Goal: Information Seeking & Learning: Learn about a topic

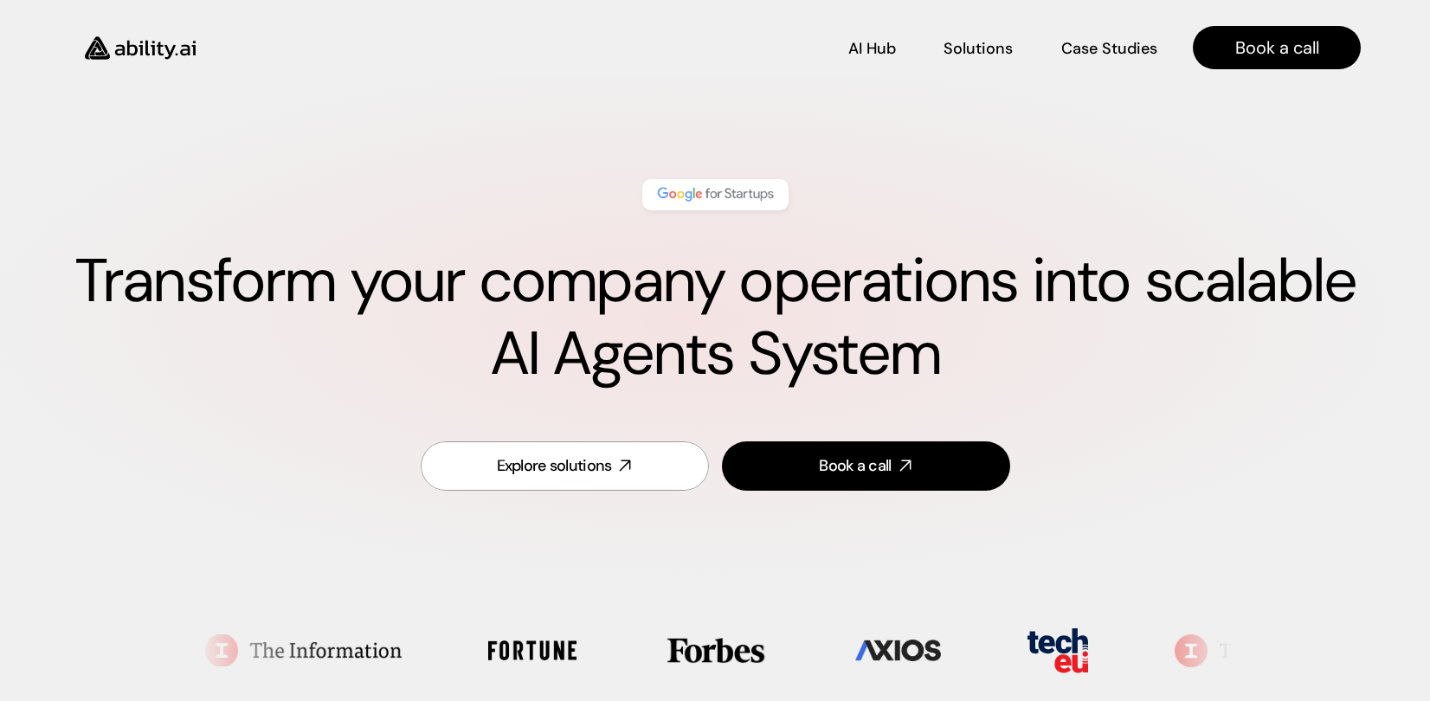
click at [1084, 63] on nav "AI Hub AI Hub Solutions Solutions Case Studies Case Studies Book a call" at bounding box center [790, 47] width 1141 height 43
click at [1083, 57] on p "Case Studies" at bounding box center [1109, 68] width 95 height 22
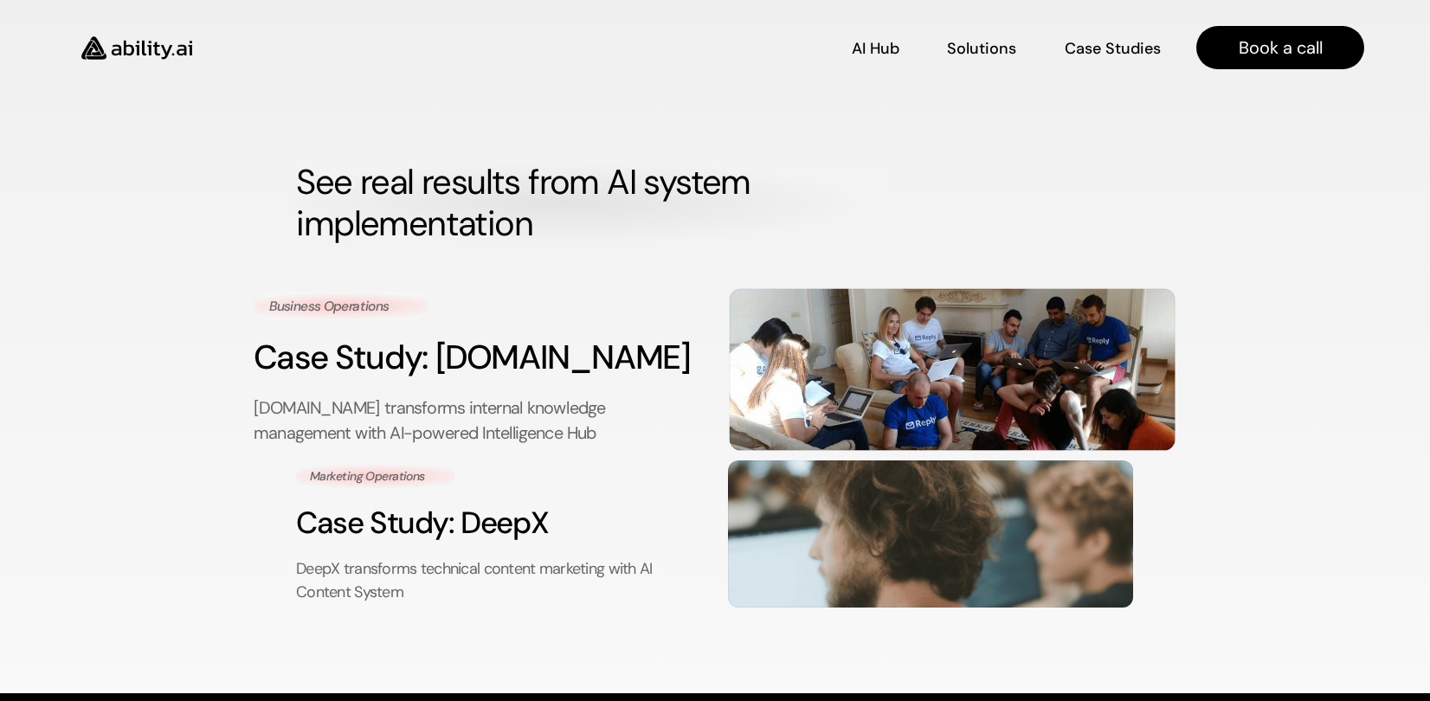
click at [411, 365] on h3 "Case Study: [DOMAIN_NAME]" at bounding box center [478, 357] width 447 height 47
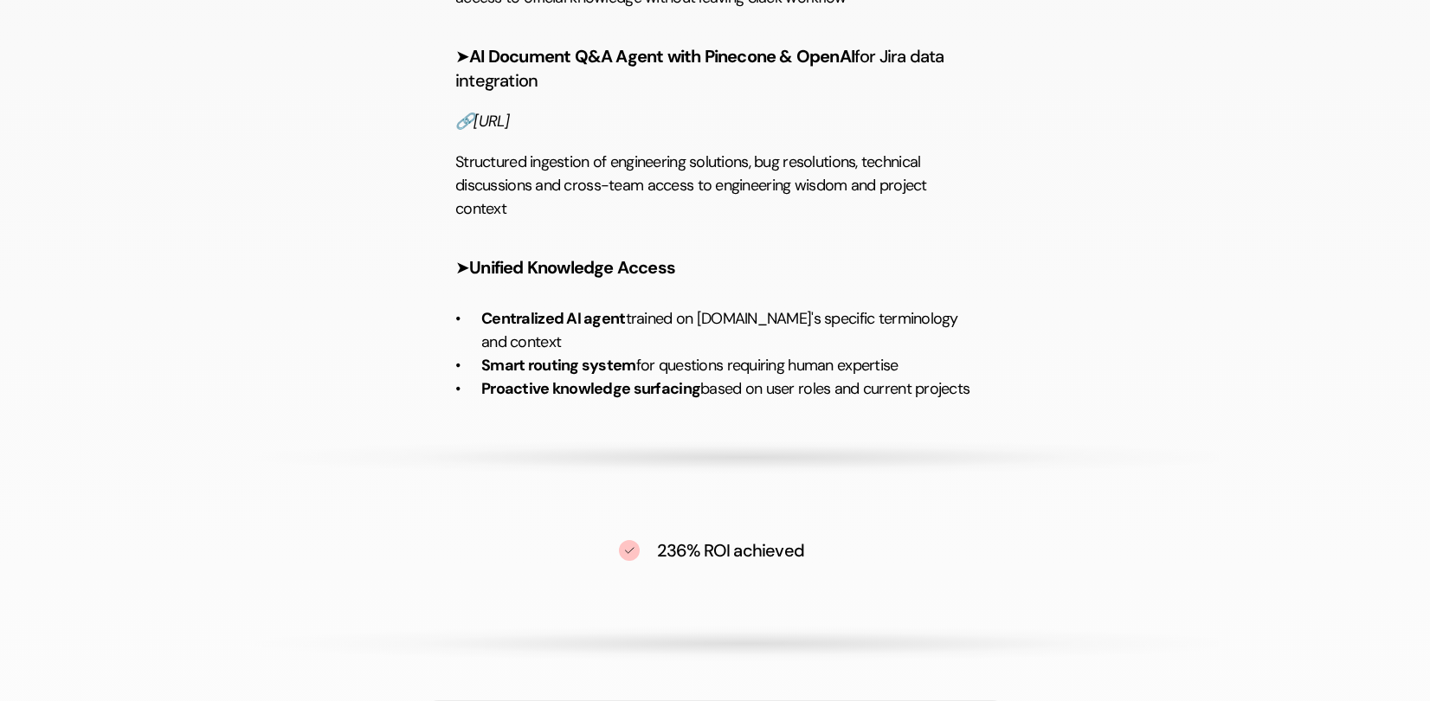
scroll to position [2609, 0]
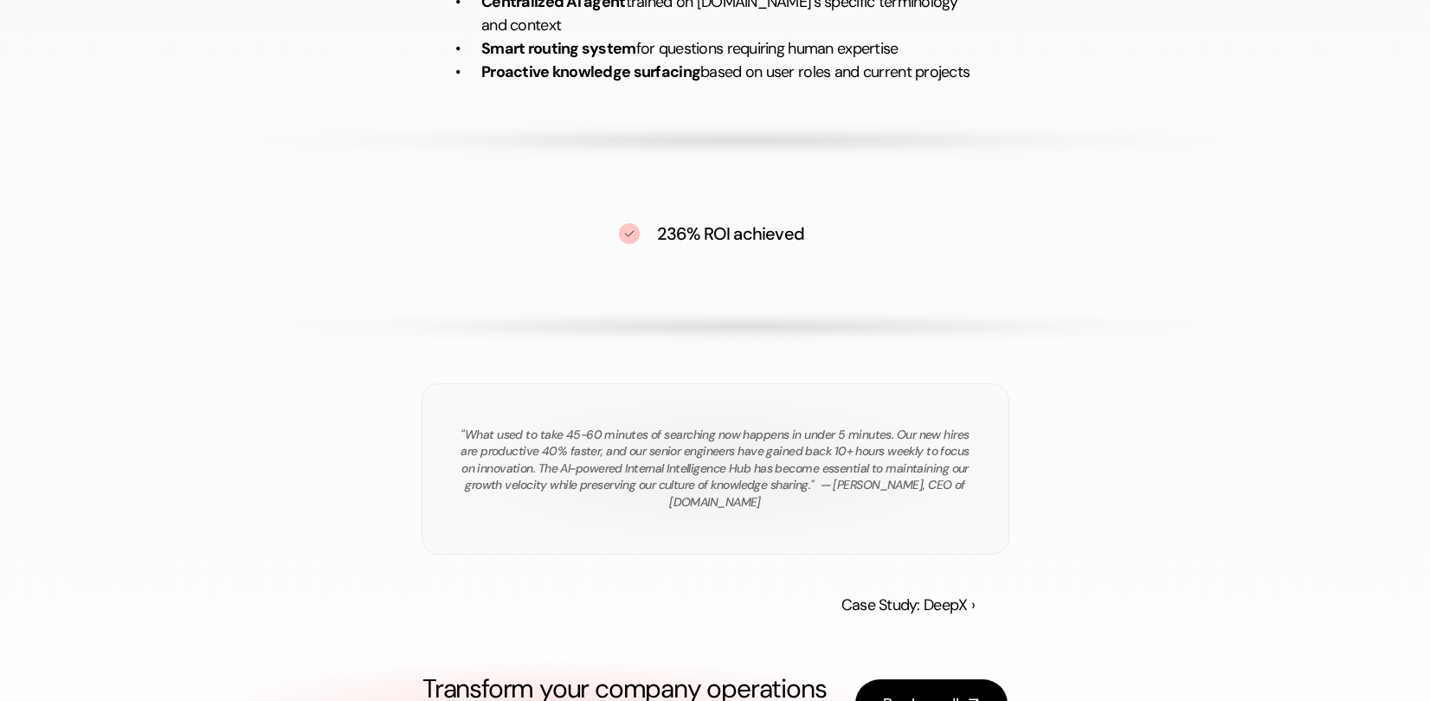
drag, startPoint x: 464, startPoint y: 177, endPoint x: 972, endPoint y: 520, distance: 613.1
copy div "Lorem.ip dolorsitam consecte adipiscin elitseddoe temp IN-utlabor Etdoloremagn …"
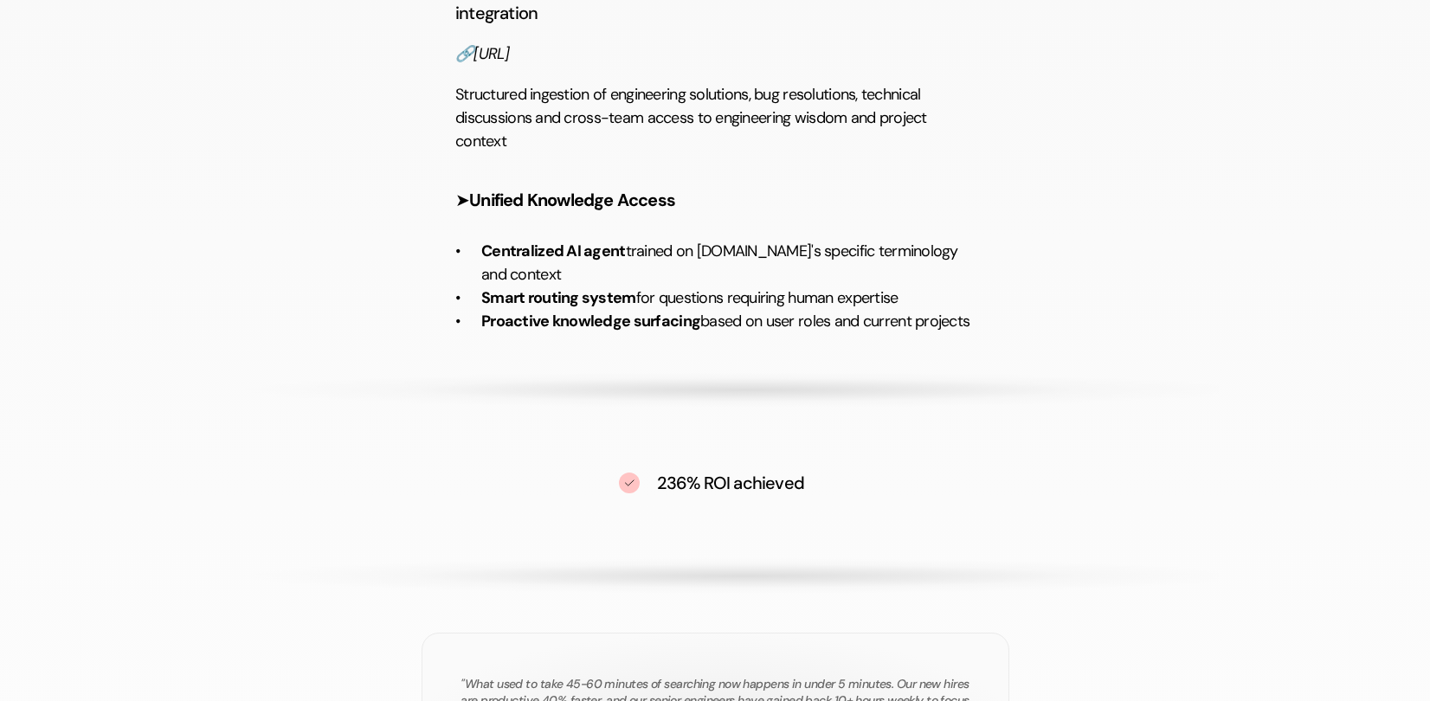
scroll to position [2360, 0]
